Goal: Information Seeking & Learning: Check status

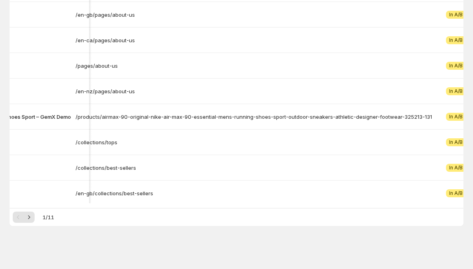
scroll to position [0, 189]
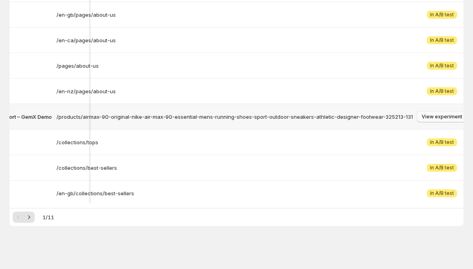
click at [441, 111] on button "View experiment" at bounding box center [442, 116] width 50 height 11
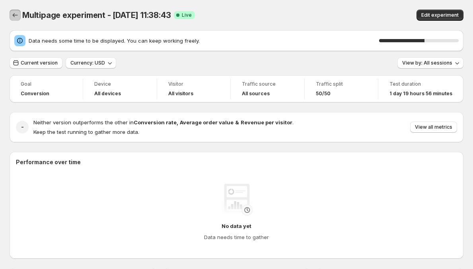
click at [19, 18] on icon "Back" at bounding box center [15, 15] width 8 height 8
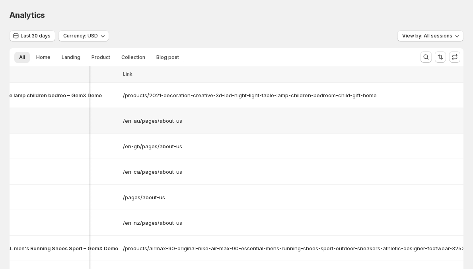
scroll to position [0, 189]
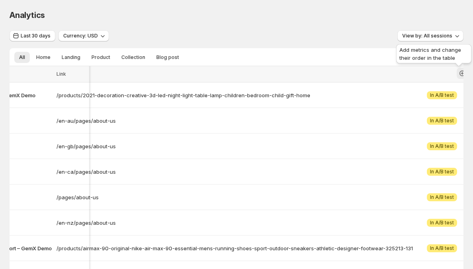
click at [463, 75] on icon "button" at bounding box center [463, 73] width 8 height 8
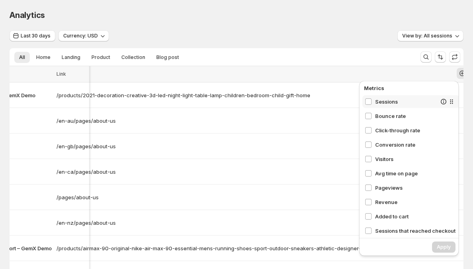
click at [399, 99] on span "Sessions" at bounding box center [405, 102] width 61 height 8
click at [399, 115] on span "Bounce rate" at bounding box center [405, 116] width 61 height 8
click at [396, 128] on span "Click-through rate" at bounding box center [405, 130] width 61 height 8
click at [395, 145] on span "Conversion rate" at bounding box center [405, 145] width 61 height 8
click at [443, 243] on button "Apply" at bounding box center [443, 246] width 23 height 11
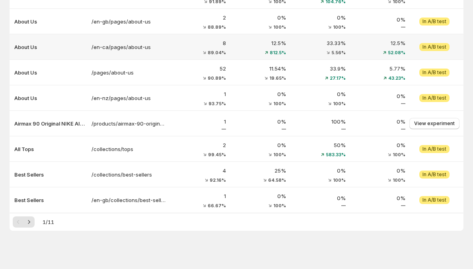
scroll to position [129, 0]
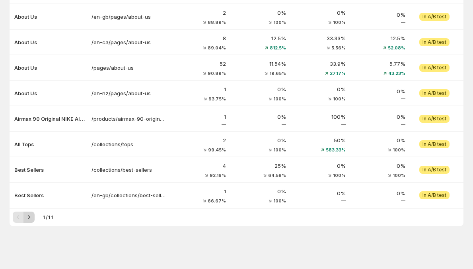
click at [34, 219] on button "Next" at bounding box center [28, 216] width 11 height 11
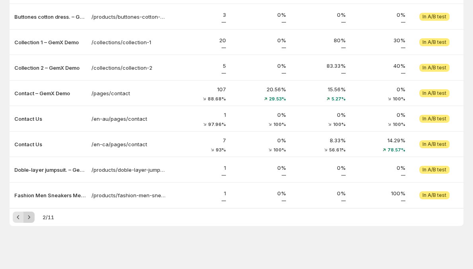
click at [33, 219] on button "Next" at bounding box center [28, 216] width 11 height 11
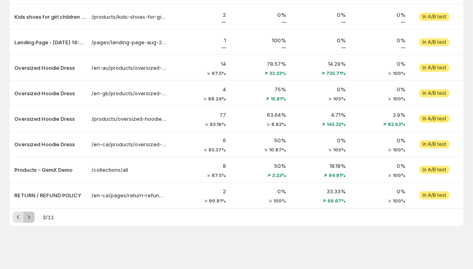
click at [33, 219] on button "Next" at bounding box center [28, 216] width 11 height 11
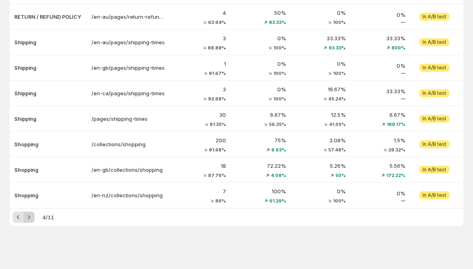
click at [33, 219] on button "Next" at bounding box center [28, 216] width 11 height 11
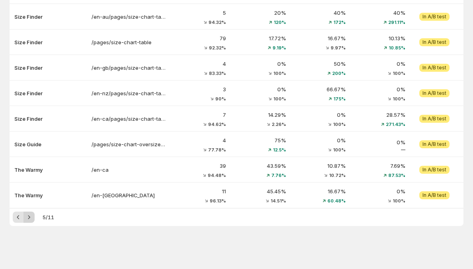
click at [33, 219] on button "Next" at bounding box center [28, 216] width 11 height 11
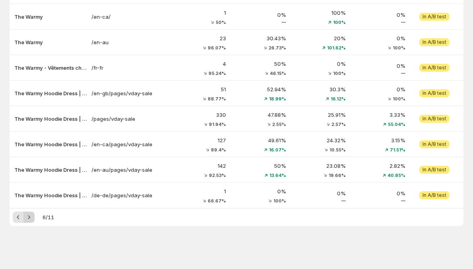
click at [33, 219] on button "Next" at bounding box center [28, 216] width 11 height 11
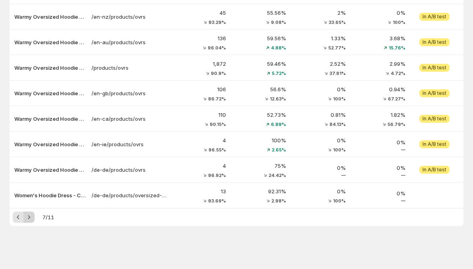
click at [33, 219] on button "Next" at bounding box center [28, 216] width 11 height 11
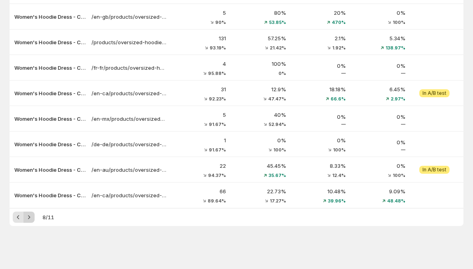
click at [33, 219] on button "Next" at bounding box center [28, 216] width 11 height 11
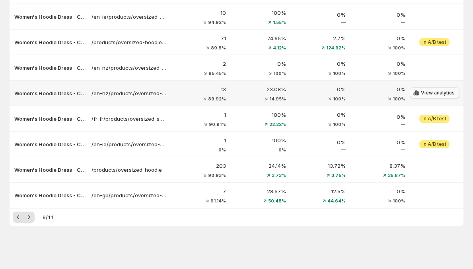
click at [433, 97] on button "View analytics" at bounding box center [435, 92] width 50 height 11
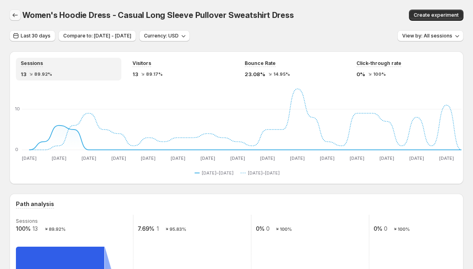
click at [14, 18] on icon "button" at bounding box center [15, 15] width 8 height 8
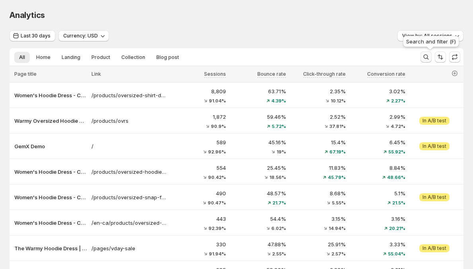
click at [428, 59] on icon "Search and filter results" at bounding box center [426, 57] width 8 height 8
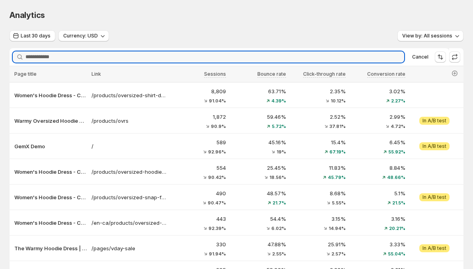
click at [339, 21] on div "Analytics. This page is ready Analytics" at bounding box center [237, 15] width 454 height 30
